Goal: Check status

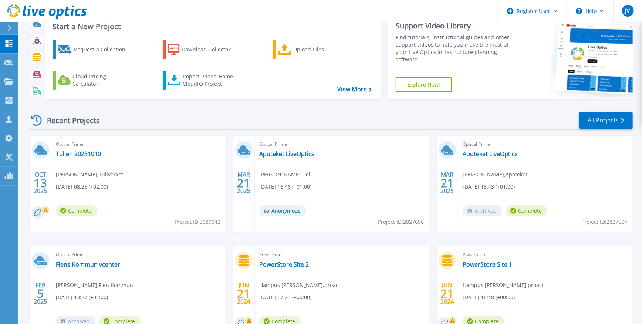
scroll to position [31, 0]
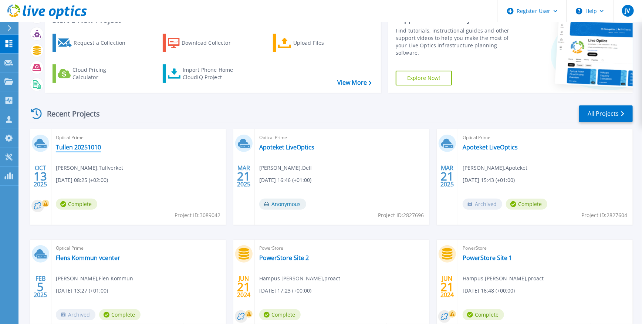
click at [84, 143] on link "Tullen 20251010" at bounding box center [78, 146] width 45 height 7
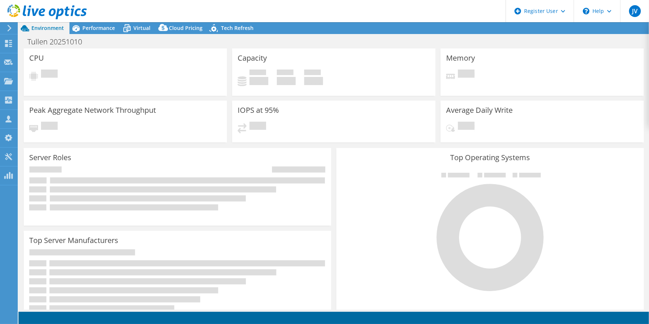
select select "USD"
